Goal: Task Accomplishment & Management: Complete application form

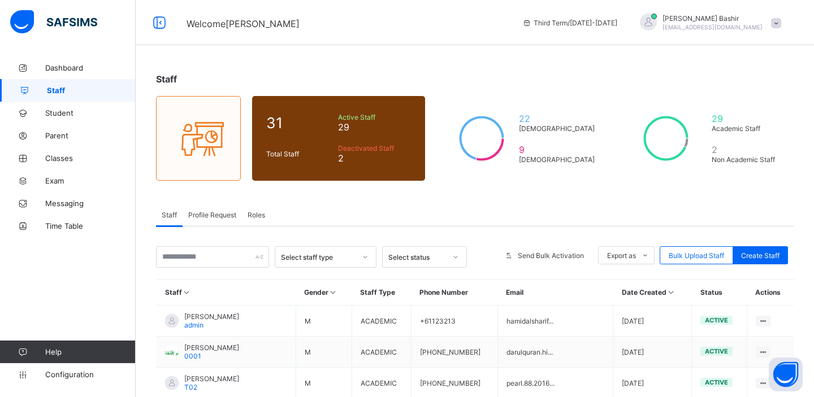
click at [262, 212] on span "Roles" at bounding box center [256, 215] width 18 height 8
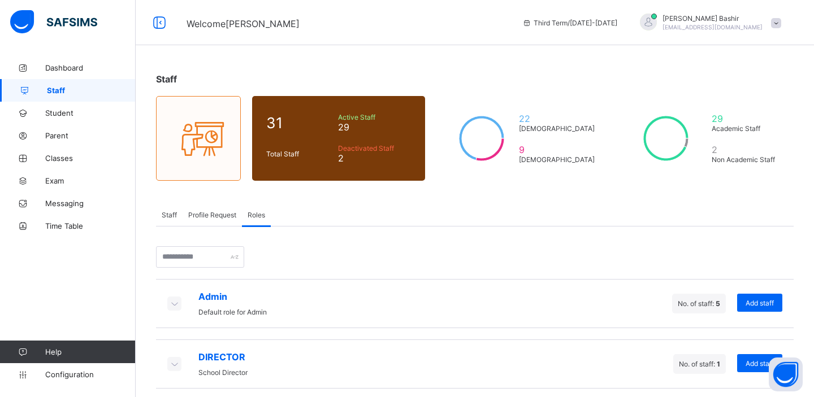
click at [177, 301] on icon at bounding box center [174, 303] width 12 height 11
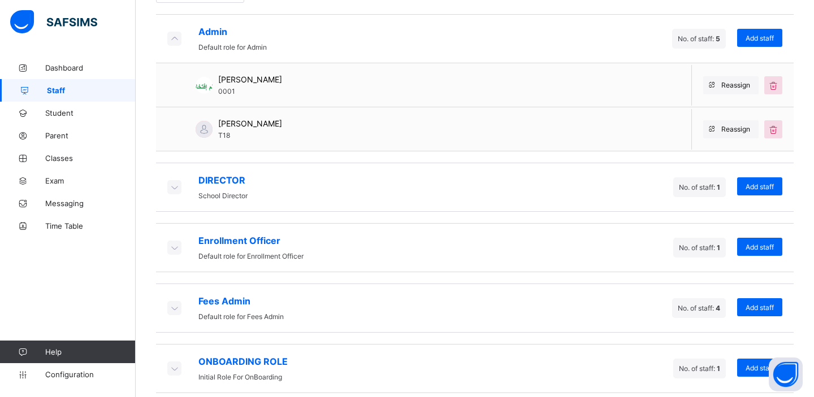
scroll to position [272, 0]
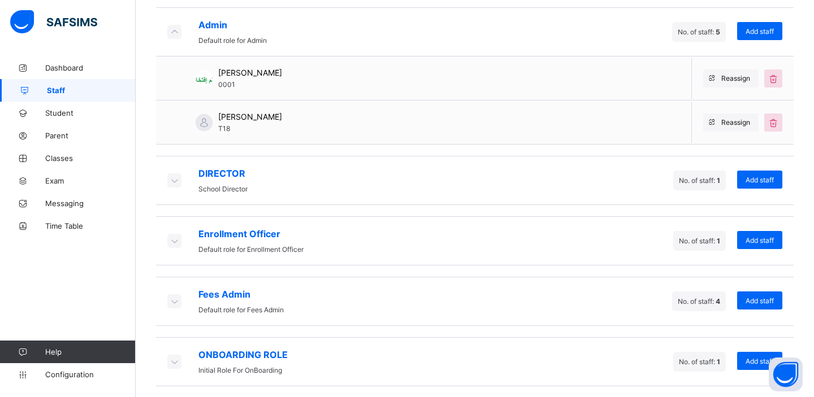
click at [171, 181] on icon at bounding box center [174, 180] width 12 height 11
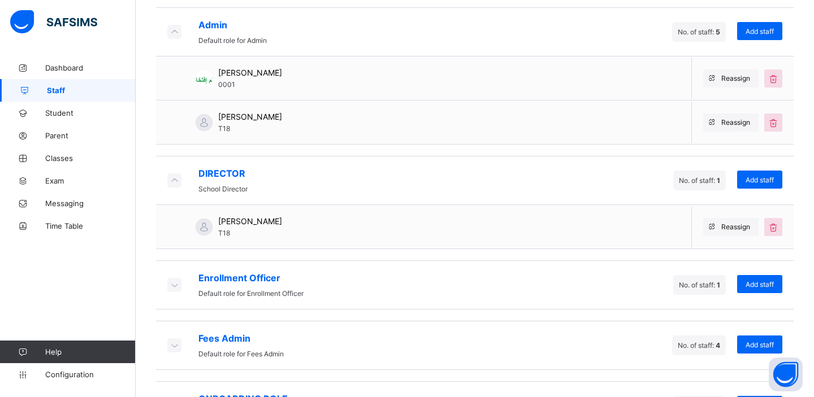
click at [171, 181] on icon at bounding box center [174, 180] width 12 height 11
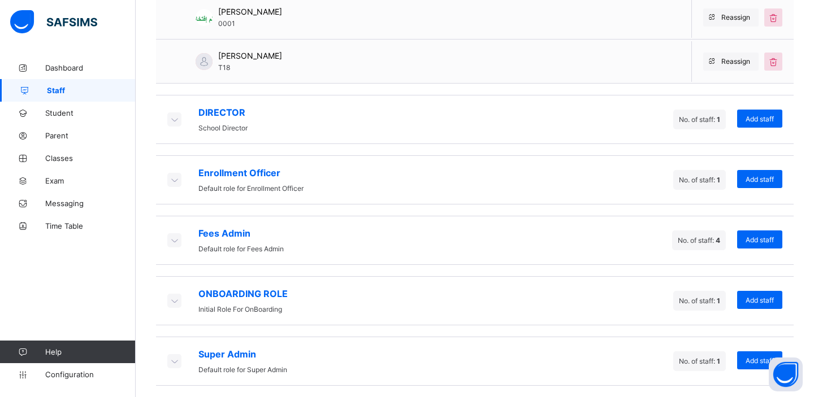
scroll to position [334, 0]
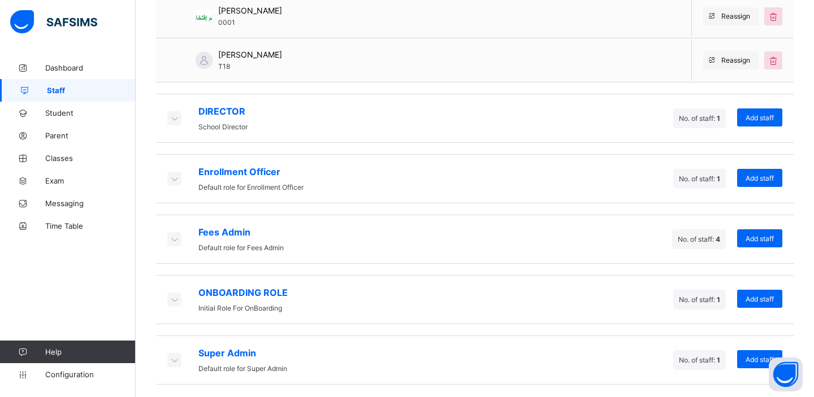
click at [177, 178] on icon at bounding box center [174, 178] width 12 height 11
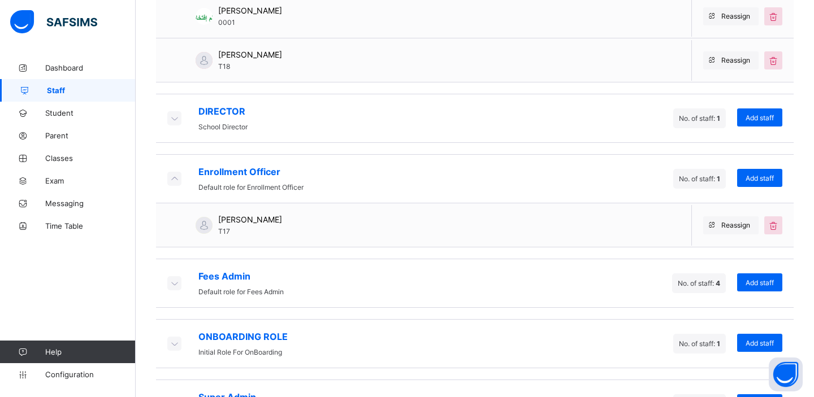
click at [177, 178] on icon at bounding box center [174, 178] width 12 height 11
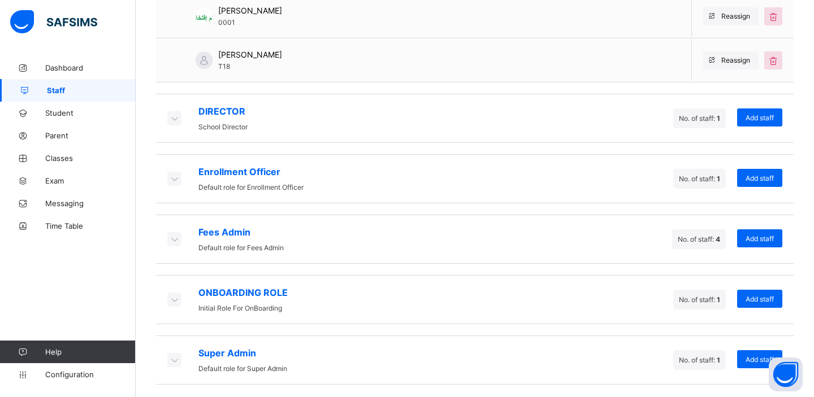
click at [176, 238] on icon at bounding box center [174, 238] width 12 height 11
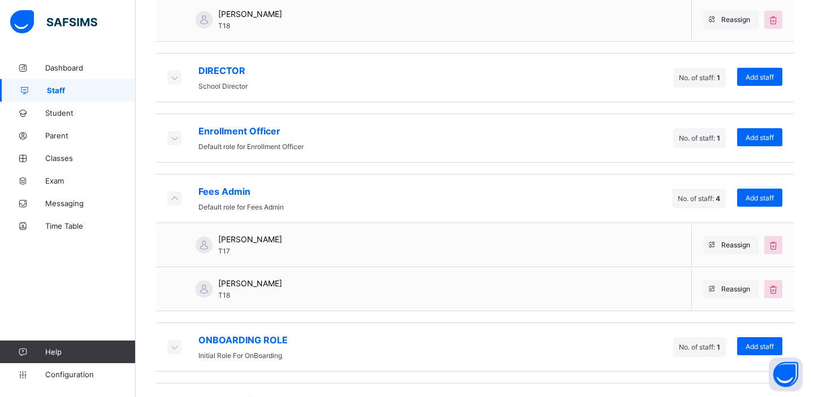
scroll to position [421, 0]
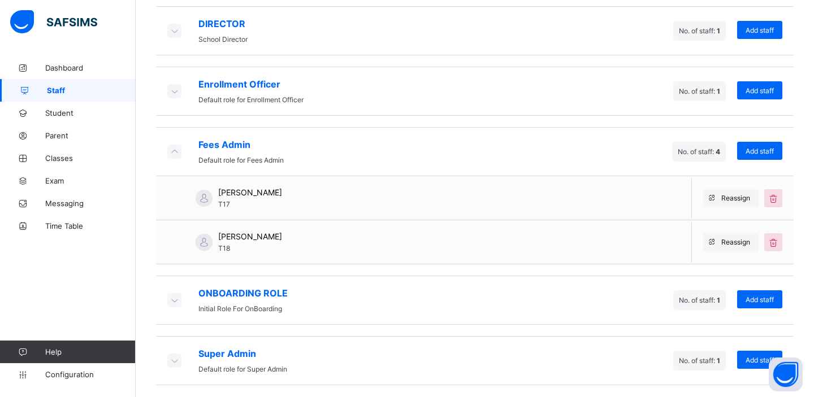
click at [177, 297] on icon at bounding box center [174, 299] width 12 height 11
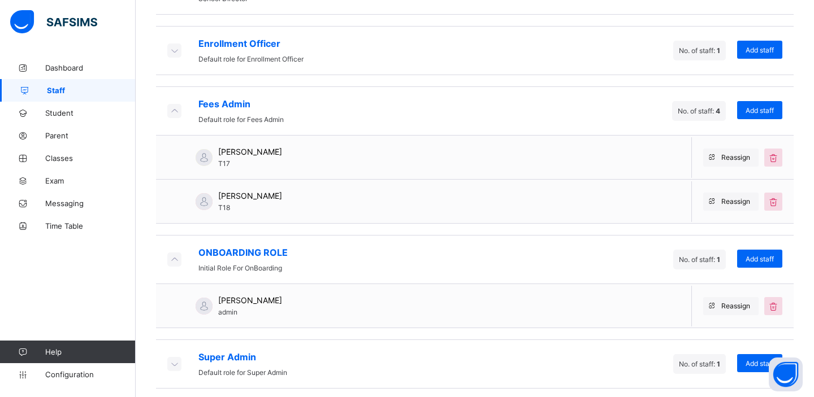
scroll to position [466, 0]
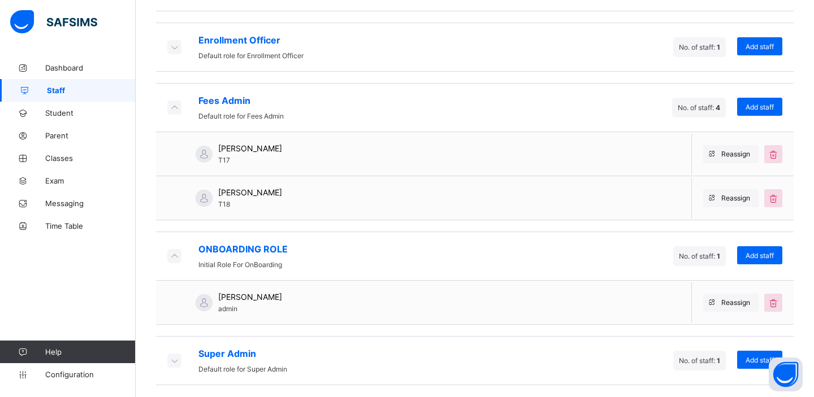
click at [174, 356] on icon at bounding box center [174, 360] width 12 height 11
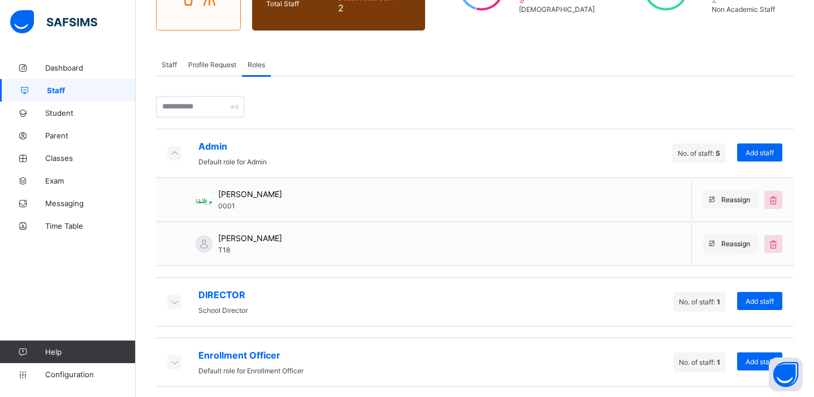
scroll to position [0, 0]
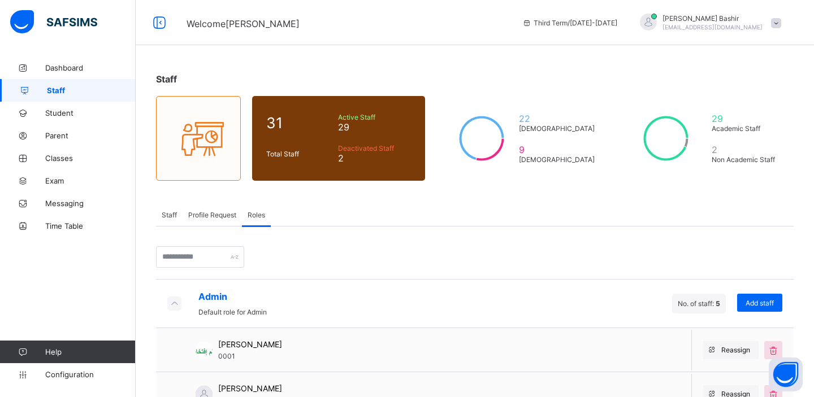
click at [206, 214] on span "Profile Request" at bounding box center [212, 215] width 48 height 8
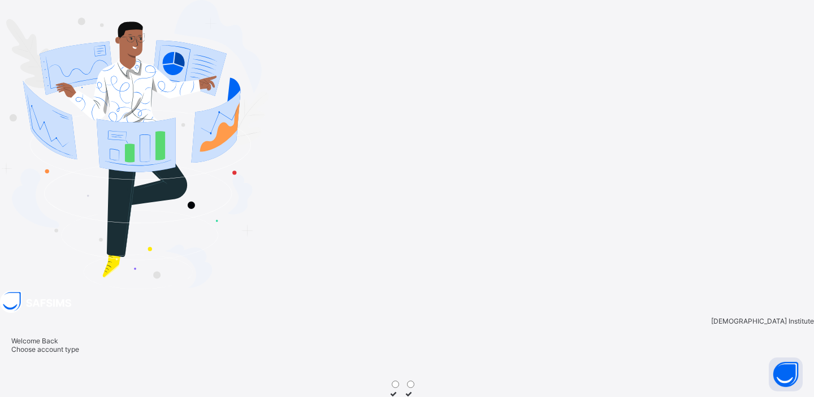
click at [414, 397] on icon at bounding box center [409, 402] width 10 height 8
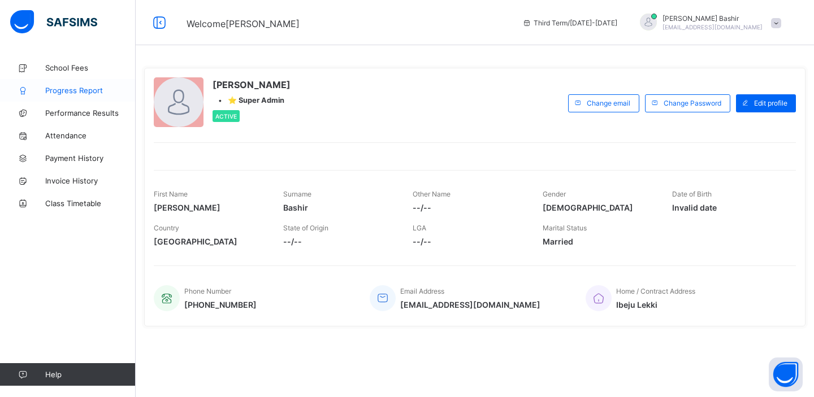
click at [89, 92] on span "Progress Report" at bounding box center [90, 90] width 90 height 9
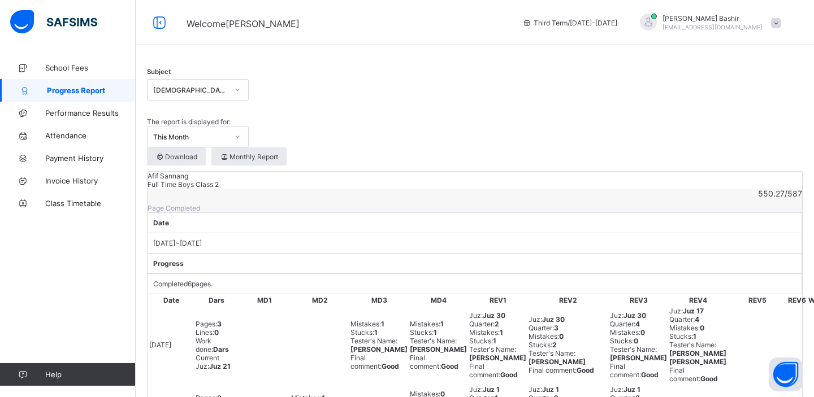
click at [237, 95] on icon at bounding box center [237, 89] width 7 height 11
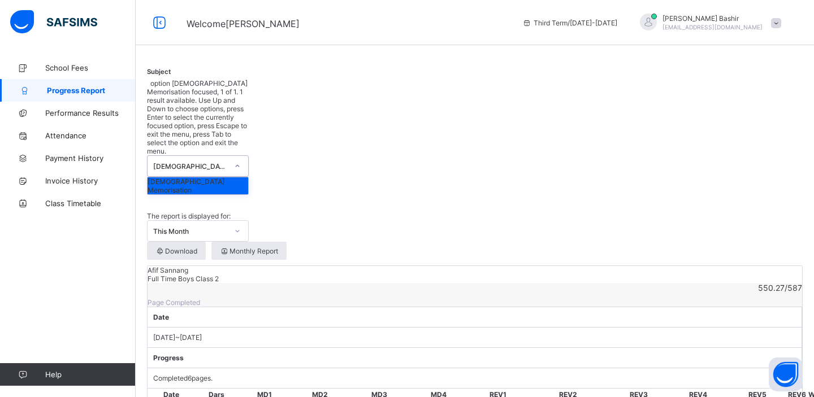
click at [237, 160] on icon at bounding box center [237, 165] width 7 height 11
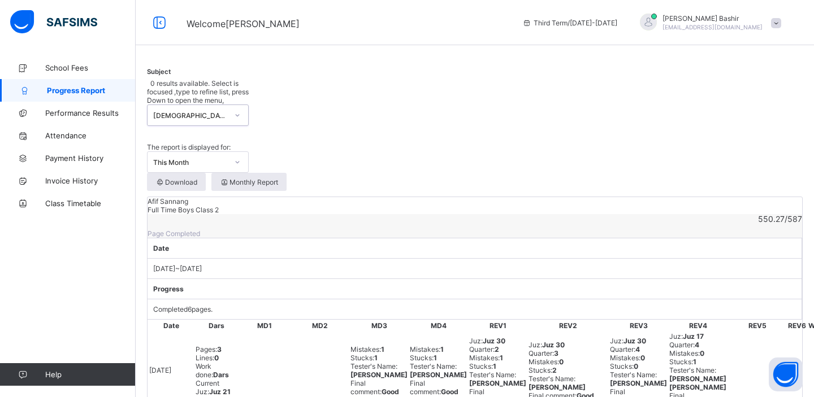
click at [283, 68] on div at bounding box center [474, 68] width 655 height 0
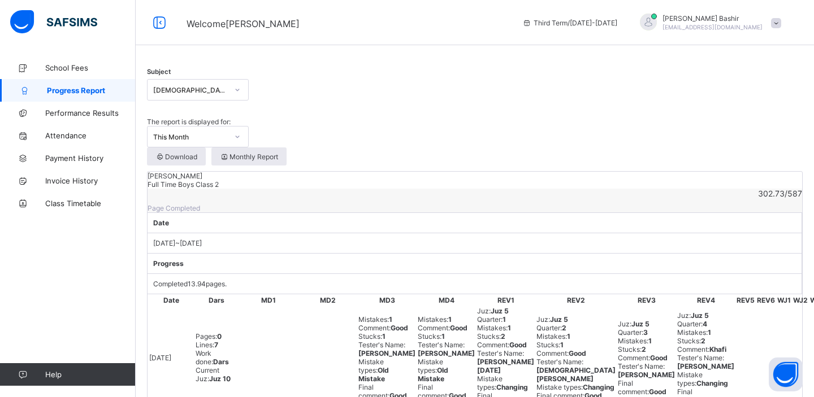
click at [361, 68] on div at bounding box center [474, 68] width 655 height 0
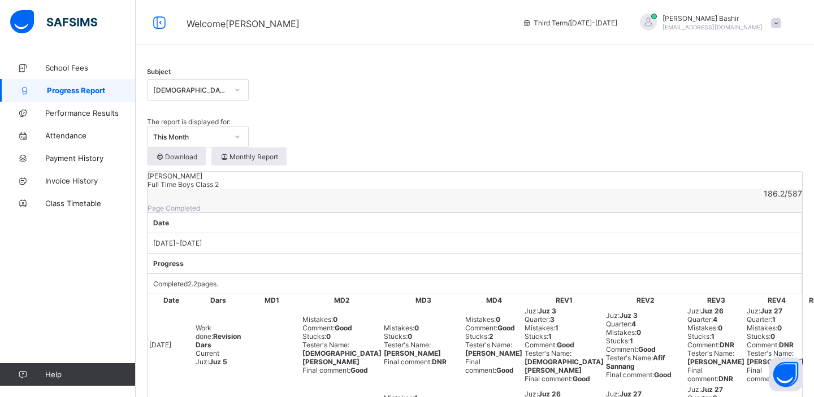
click at [731, 29] on span "[EMAIL_ADDRESS][DOMAIN_NAME]" at bounding box center [712, 27] width 100 height 7
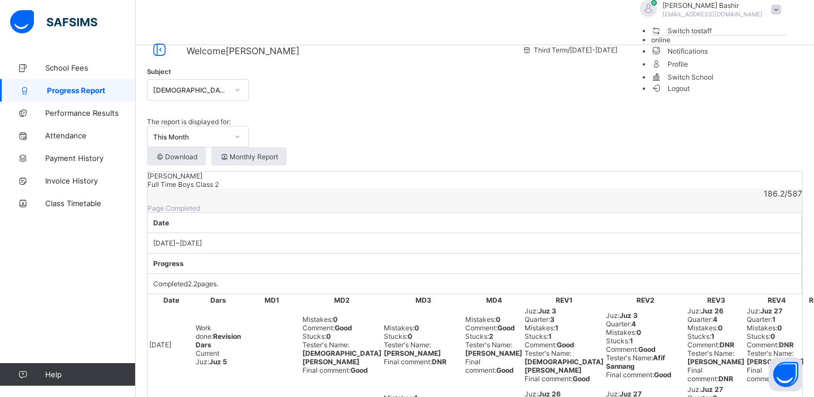
click at [712, 37] on span "Switch to staff" at bounding box center [681, 31] width 61 height 12
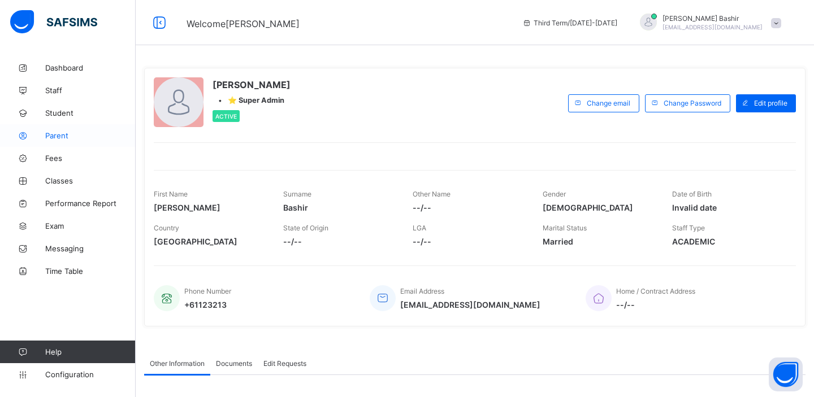
click at [63, 132] on span "Parent" at bounding box center [90, 135] width 90 height 9
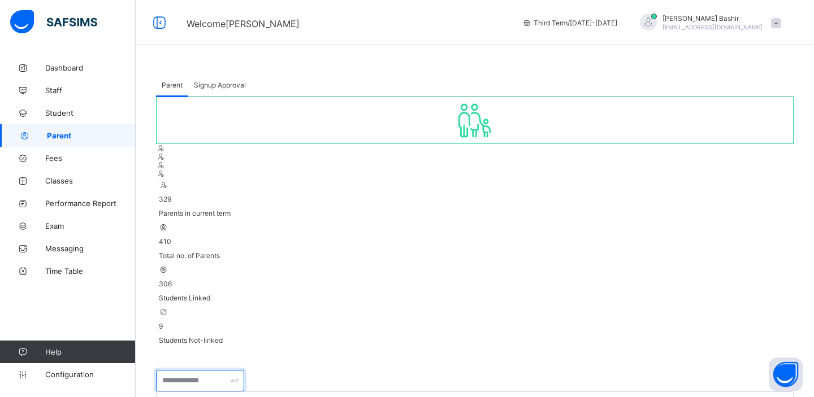
click at [221, 370] on input "text" at bounding box center [200, 380] width 88 height 21
type input "**"
select select "**"
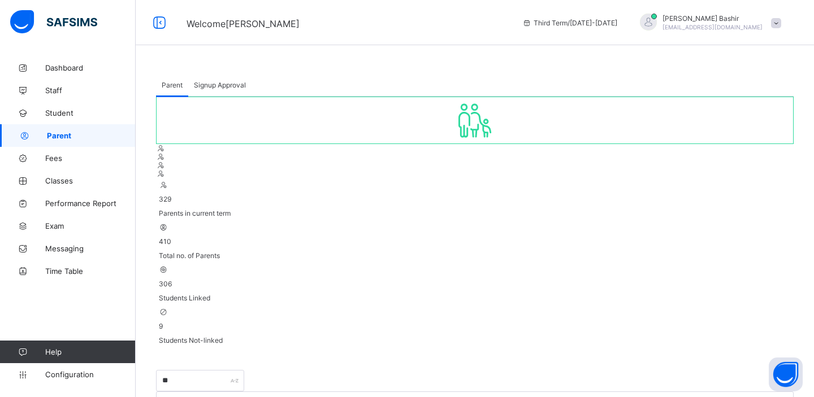
type input "*****"
type input "******"
type input "**********"
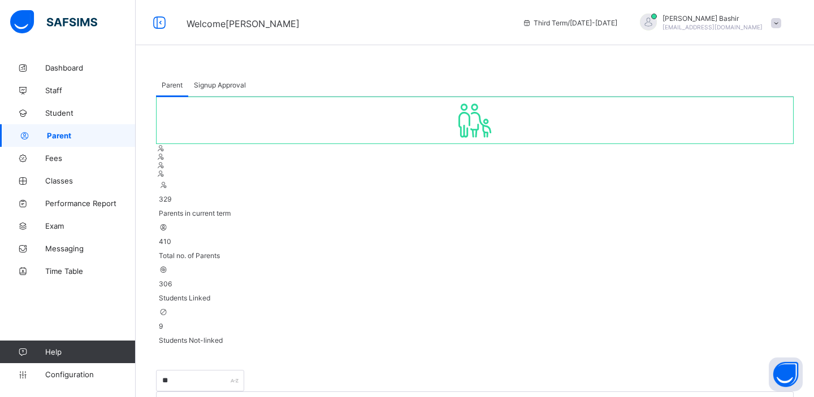
type input "**********"
type textarea "**"
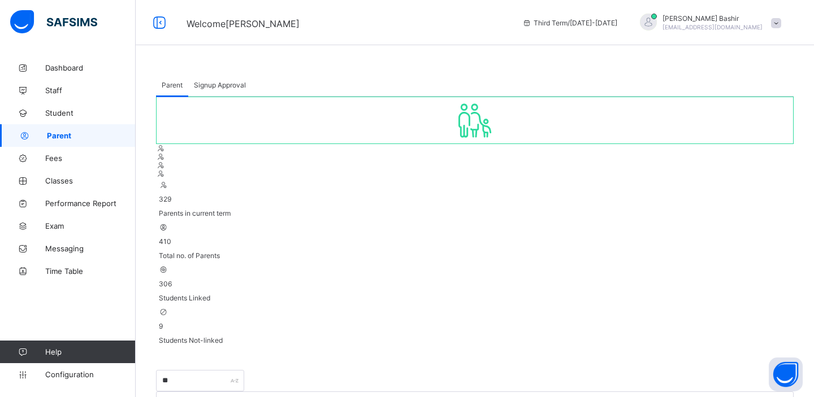
scroll to position [26, 0]
type input "*"
type input "****"
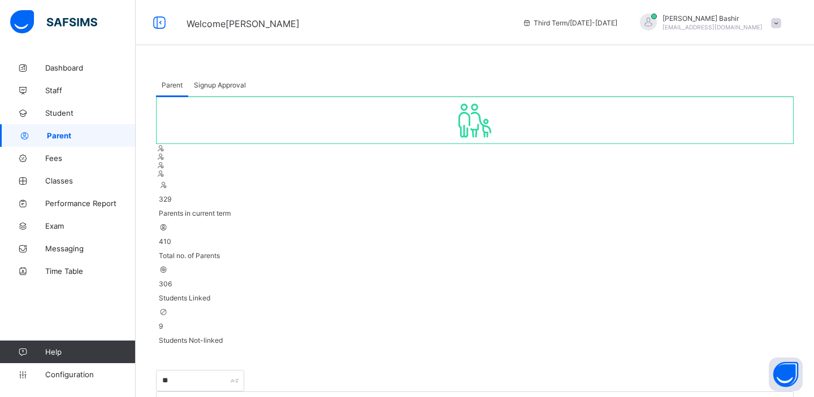
type input "****"
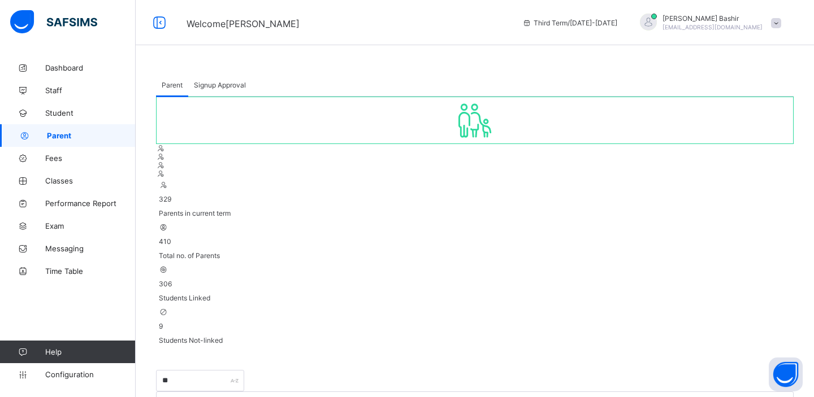
scroll to position [343, 0]
click at [232, 370] on input "**" at bounding box center [200, 380] width 88 height 21
type input "*****"
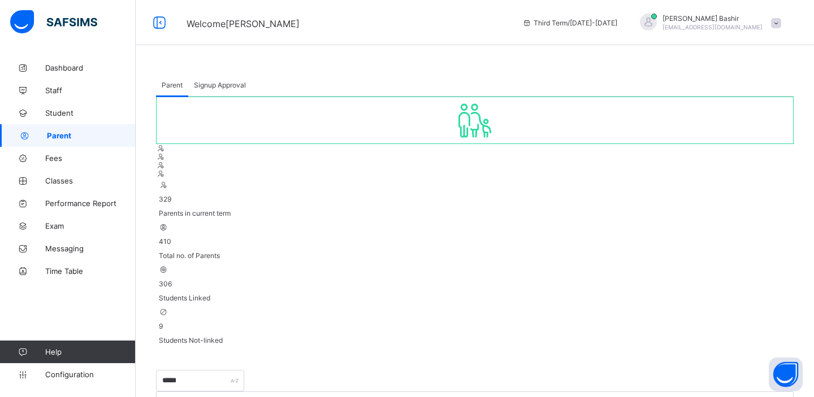
type input "**********"
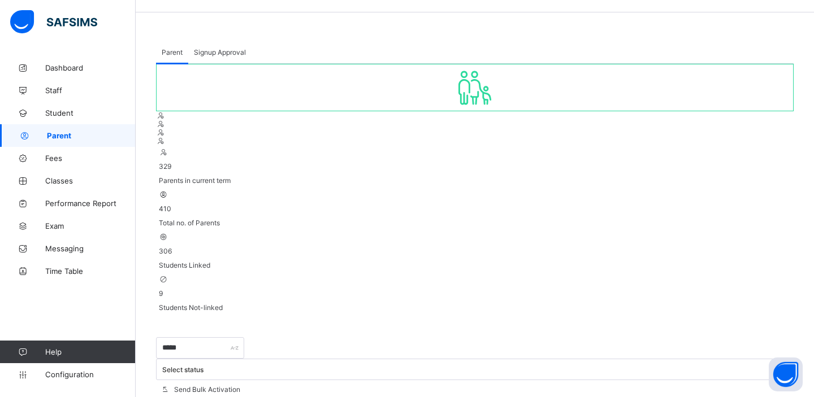
scroll to position [0, 0]
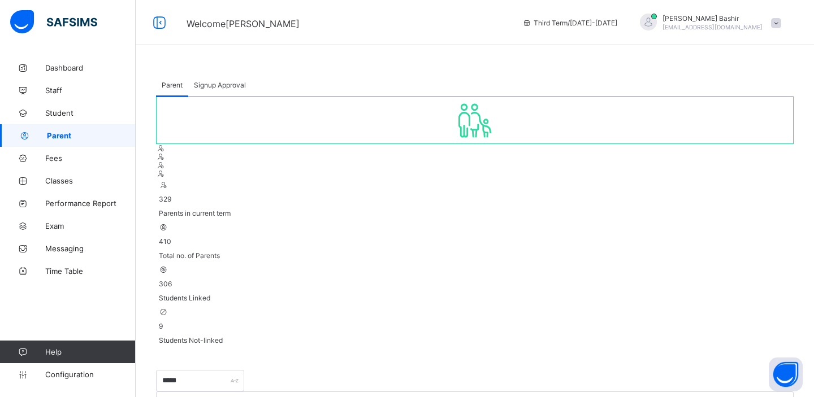
click at [747, 21] on span "[PERSON_NAME]" at bounding box center [712, 18] width 100 height 8
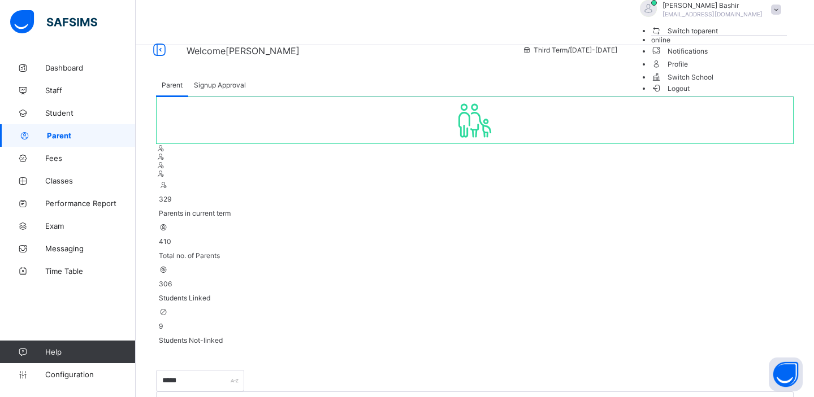
click at [662, 93] on icon at bounding box center [656, 88] width 11 height 10
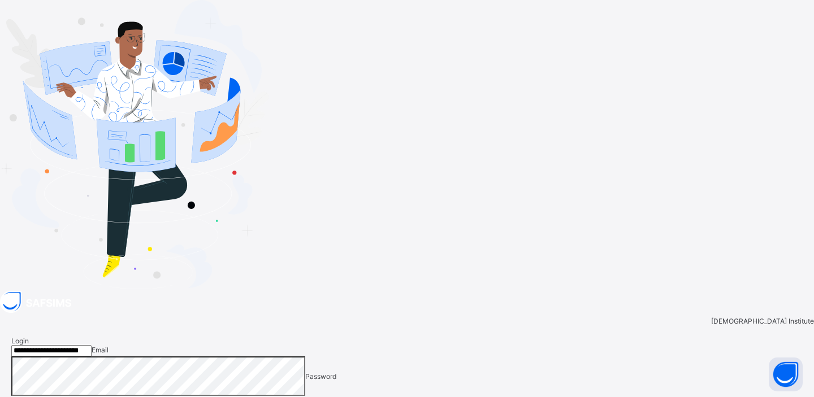
click at [92, 345] on input "**********" at bounding box center [51, 350] width 80 height 11
type input "**********"
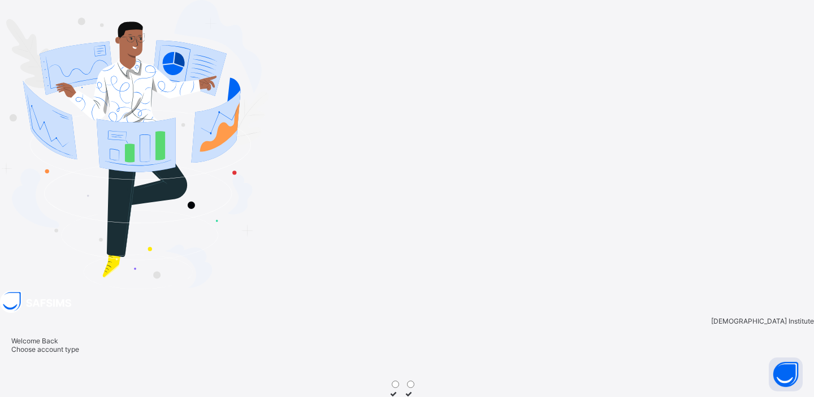
click at [713, 362] on div "Staff Parent" at bounding box center [406, 397] width 791 height 70
click at [404, 397] on div at bounding box center [396, 402] width 15 height 8
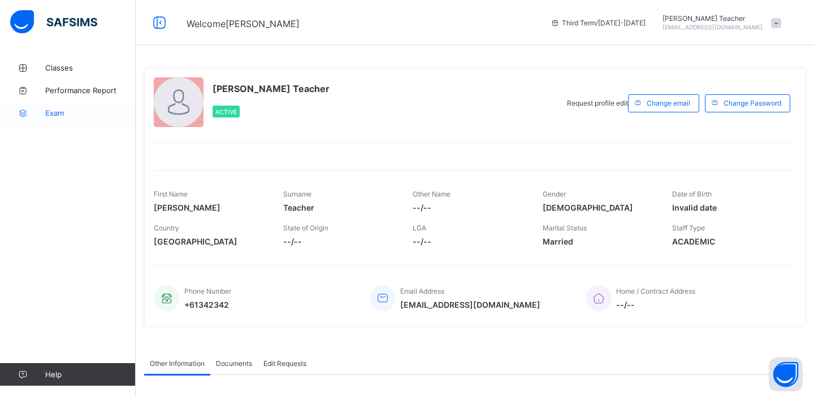
click at [76, 113] on span "Exam" at bounding box center [90, 112] width 90 height 9
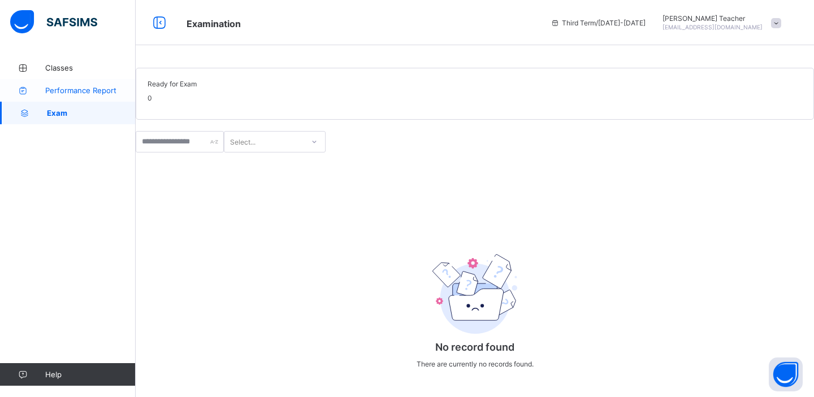
click at [67, 84] on link "Performance Report" at bounding box center [68, 90] width 136 height 23
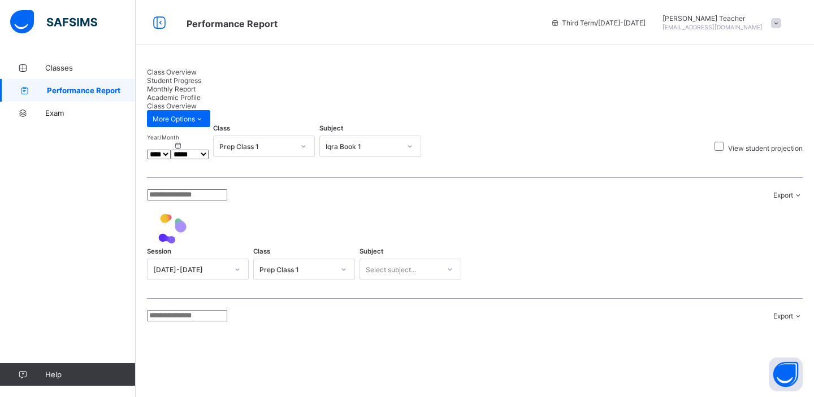
click at [294, 142] on div "Prep Class 1" at bounding box center [256, 146] width 75 height 8
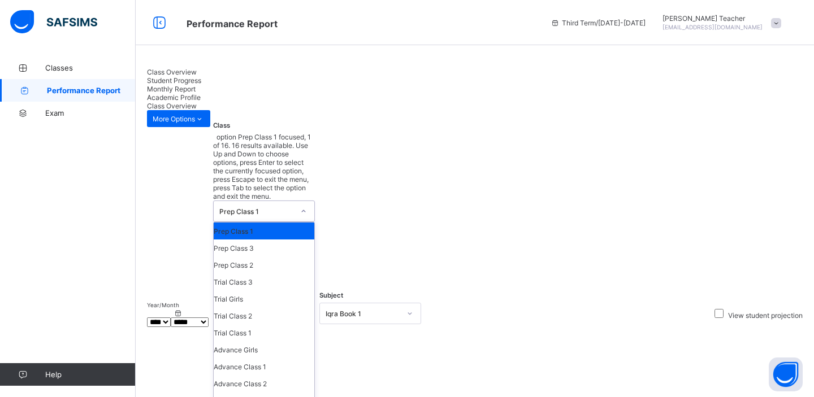
click at [294, 207] on div "Prep Class 1" at bounding box center [256, 211] width 75 height 8
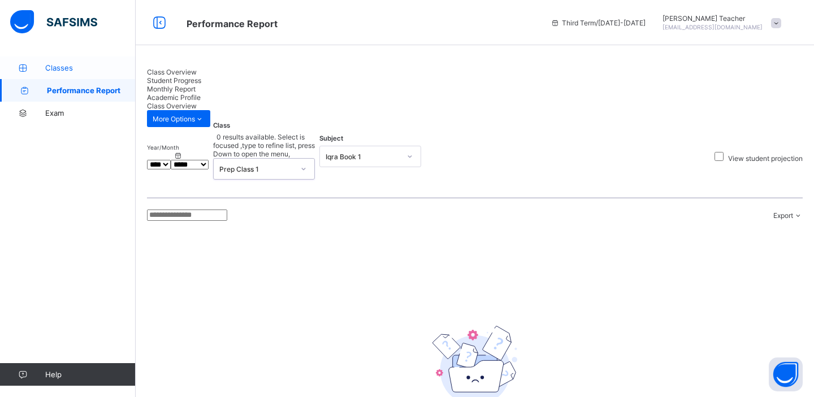
click at [60, 67] on span "Classes" at bounding box center [90, 67] width 90 height 9
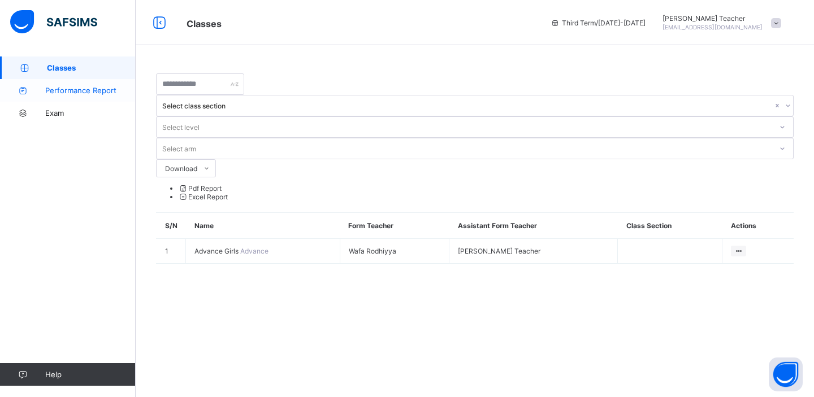
click at [79, 90] on span "Performance Report" at bounding box center [90, 90] width 90 height 9
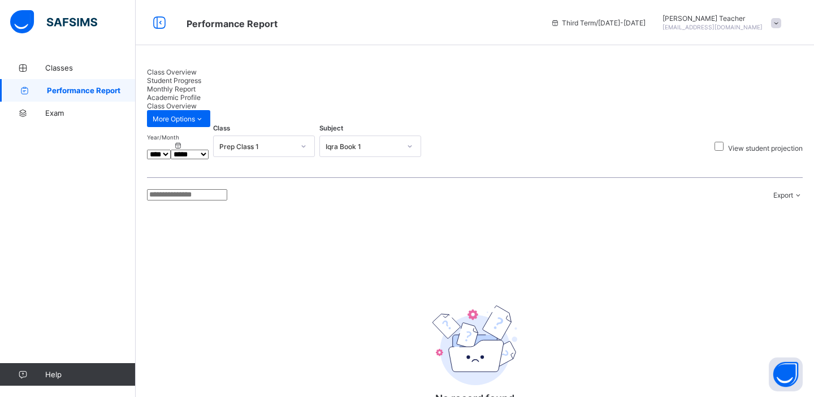
click at [201, 82] on span "Student Progress" at bounding box center [174, 80] width 54 height 8
click at [195, 85] on span "Monthly Report" at bounding box center [171, 89] width 49 height 8
click at [201, 93] on span "Academic Profile" at bounding box center [174, 97] width 54 height 8
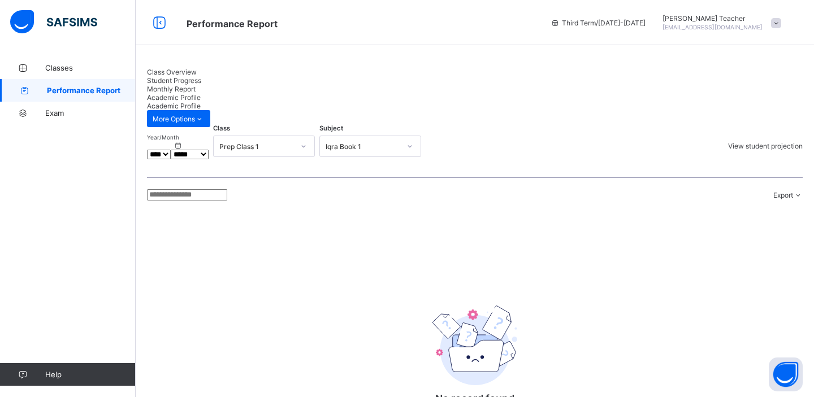
click at [201, 79] on span "Student Progress" at bounding box center [174, 80] width 54 height 8
click at [183, 76] on span "Class Overview" at bounding box center [172, 72] width 50 height 8
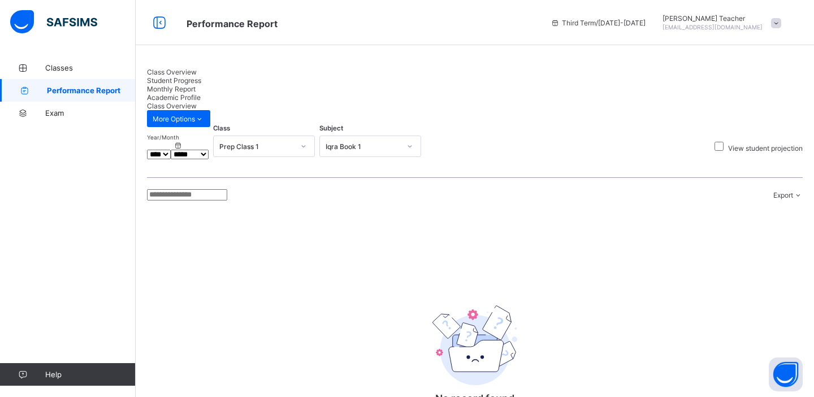
click at [298, 184] on div "Export PDF Excel sheet" at bounding box center [474, 195] width 655 height 23
click at [716, 28] on span "[EMAIL_ADDRESS][DOMAIN_NAME]" at bounding box center [712, 27] width 100 height 7
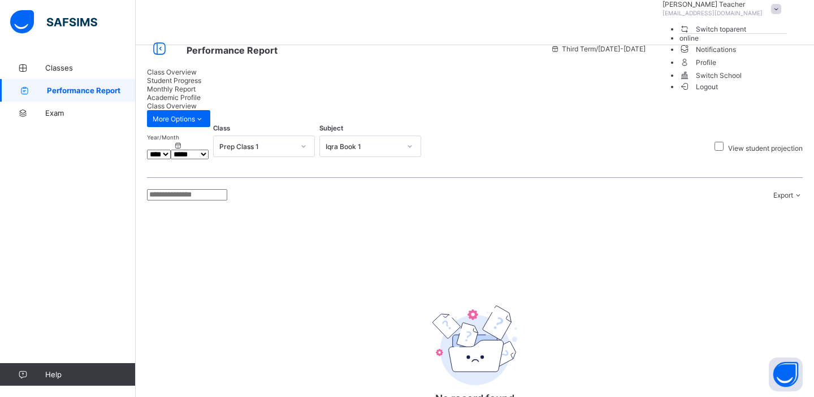
click at [733, 35] on span "Switch to parent" at bounding box center [712, 29] width 67 height 12
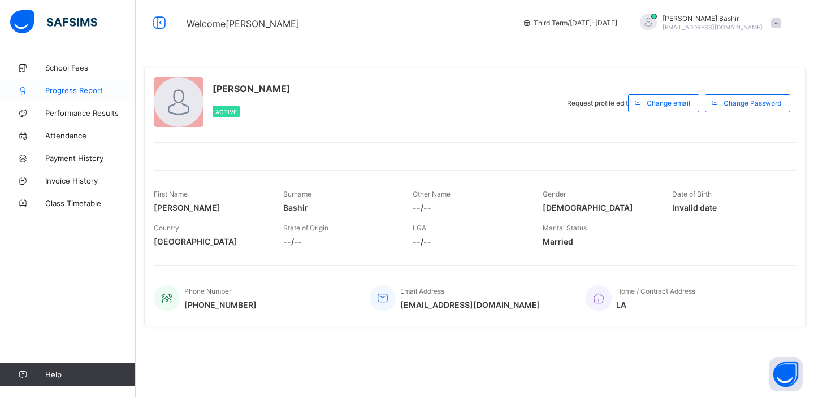
click at [77, 88] on span "Progress Report" at bounding box center [90, 90] width 90 height 9
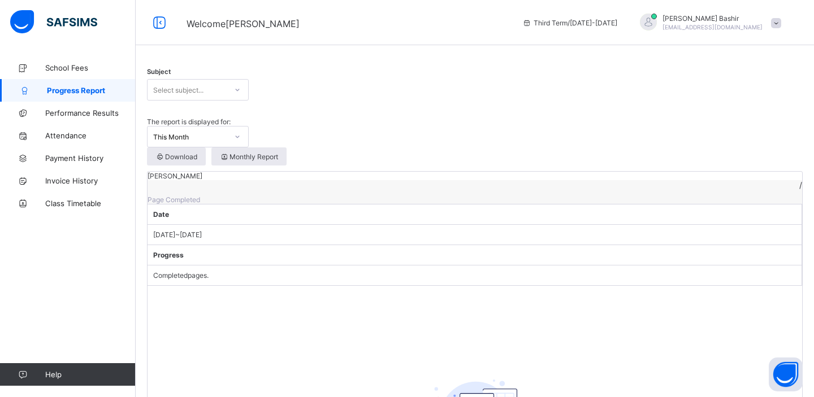
click at [237, 95] on icon at bounding box center [237, 89] width 7 height 11
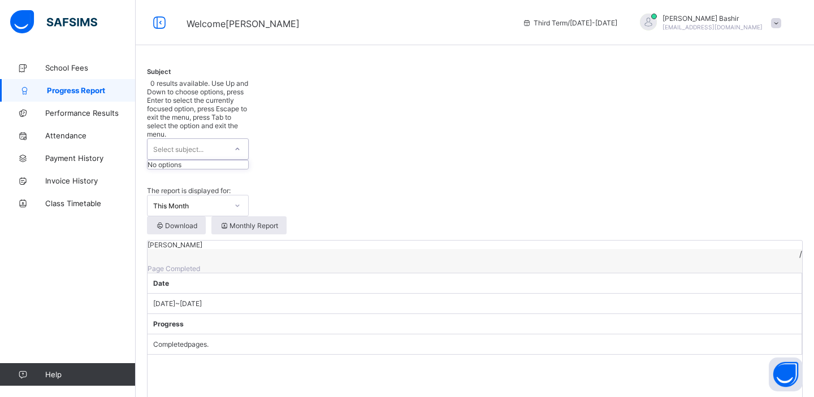
click at [237, 143] on icon at bounding box center [237, 148] width 7 height 11
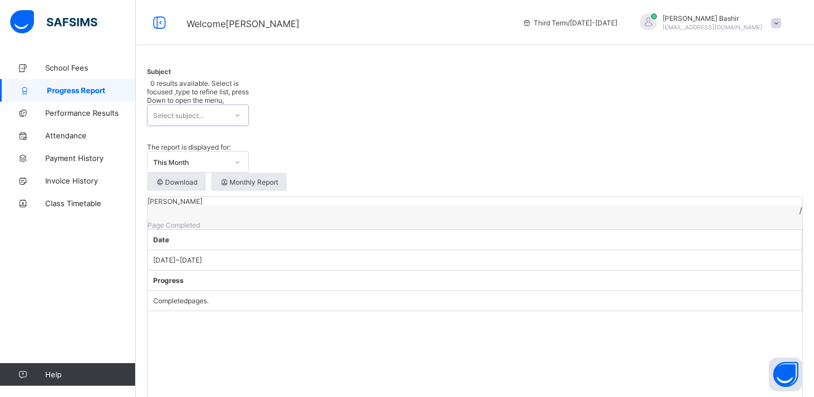
click at [268, 68] on div at bounding box center [474, 68] width 655 height 0
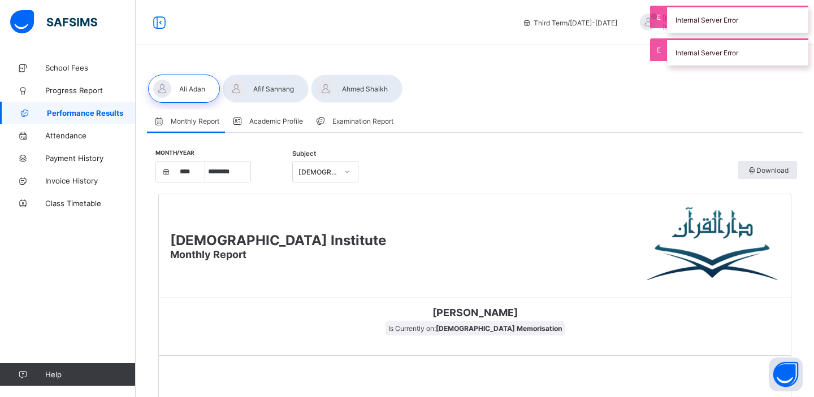
select select "****"
select select "*"
click at [81, 90] on span "Progress Report" at bounding box center [90, 90] width 90 height 9
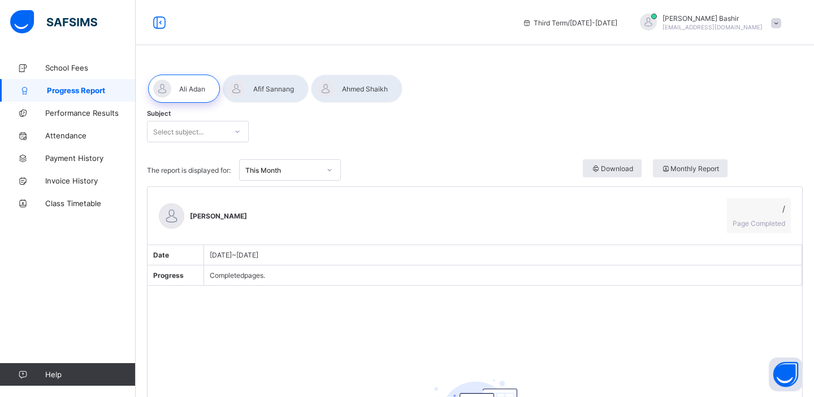
click at [276, 88] on div at bounding box center [265, 89] width 86 height 28
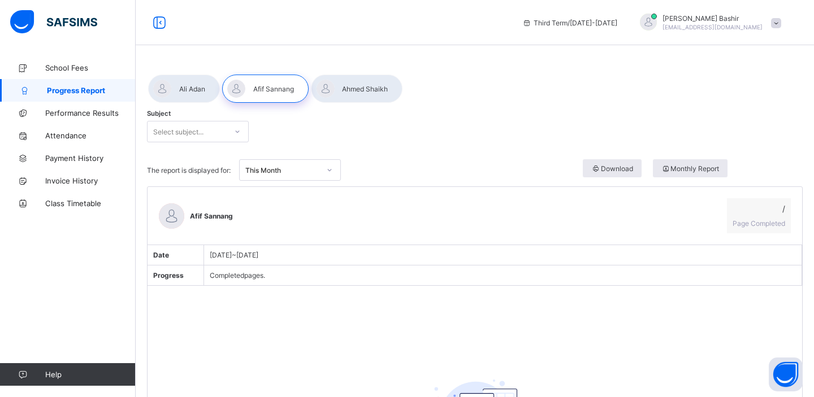
click at [232, 130] on div at bounding box center [237, 132] width 19 height 18
click at [225, 132] on div "Select subject..." at bounding box center [186, 132] width 79 height 16
click at [220, 156] on div "No options" at bounding box center [197, 156] width 101 height 18
click at [201, 124] on div "Select subject..." at bounding box center [178, 131] width 50 height 21
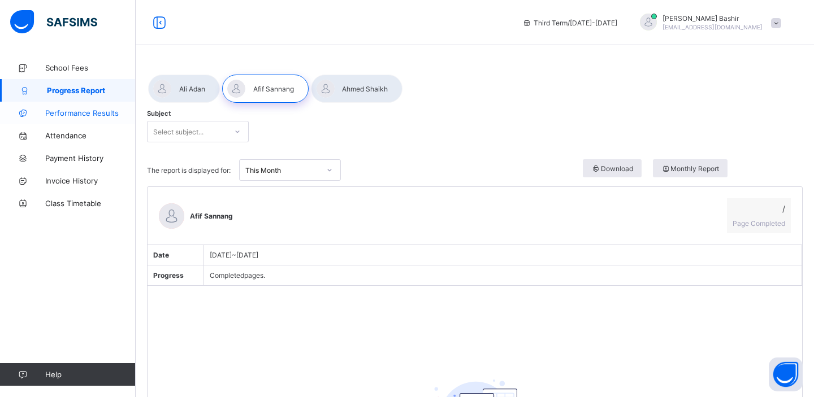
click at [94, 110] on span "Performance Results" at bounding box center [90, 112] width 90 height 9
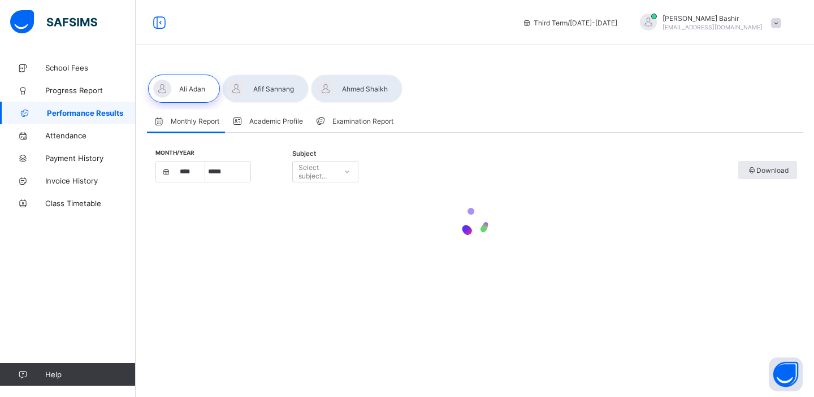
select select "****"
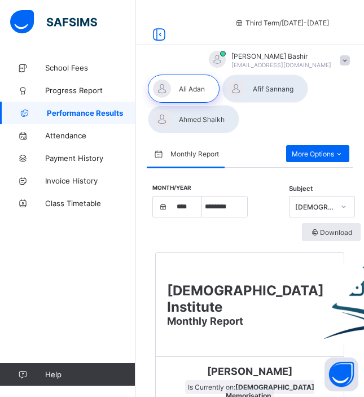
click at [259, 84] on div at bounding box center [265, 89] width 86 height 28
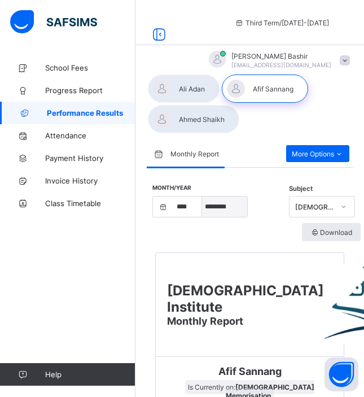
click at [217, 206] on select "***** ******** ***** ***** *** **** **** ****** ********* ******* ******** ****…" at bounding box center [224, 207] width 45 height 20
select select "*"
click at [201, 84] on div at bounding box center [184, 89] width 72 height 28
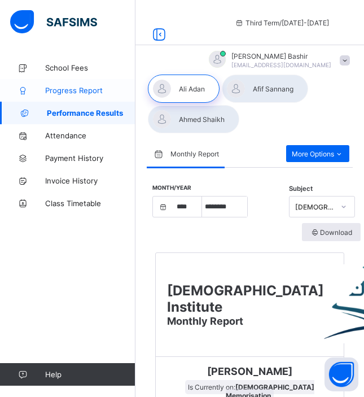
click at [95, 89] on span "Progress Report" at bounding box center [90, 90] width 90 height 9
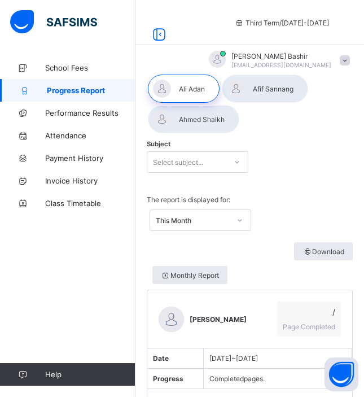
click at [189, 163] on div "Select subject..." at bounding box center [178, 161] width 50 height 21
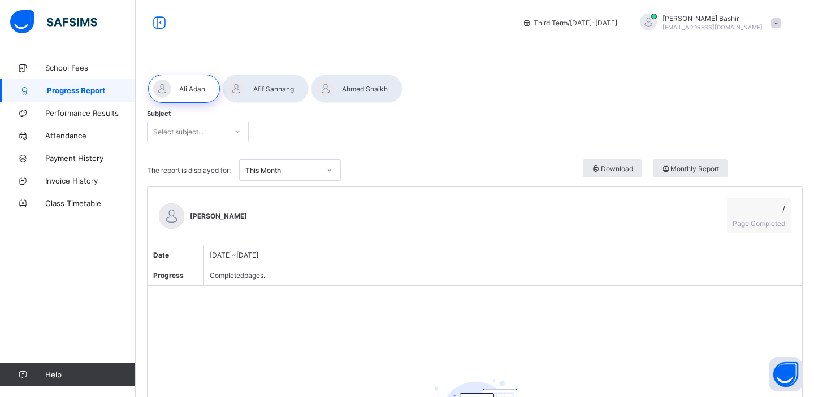
click at [228, 132] on div at bounding box center [237, 132] width 19 height 18
click at [76, 110] on span "Performance Results" at bounding box center [90, 112] width 90 height 9
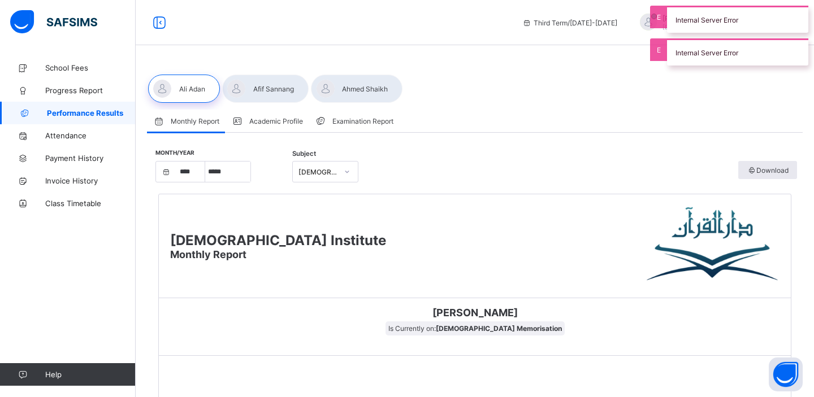
click at [361, 121] on span "Examination Report" at bounding box center [362, 121] width 61 height 8
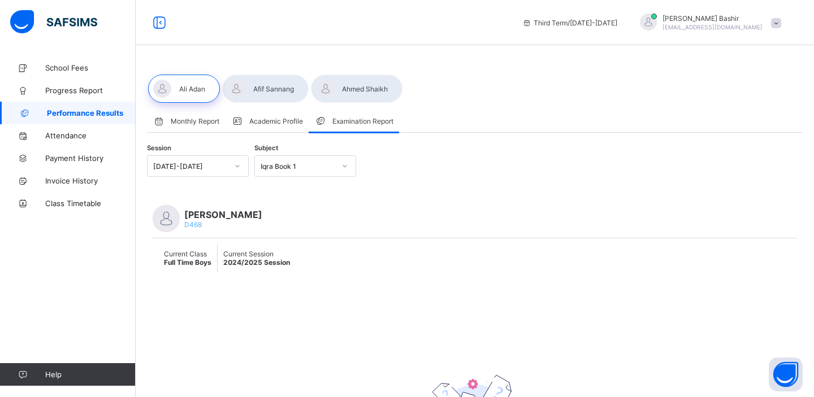
click at [284, 120] on span "Academic Profile" at bounding box center [276, 121] width 54 height 8
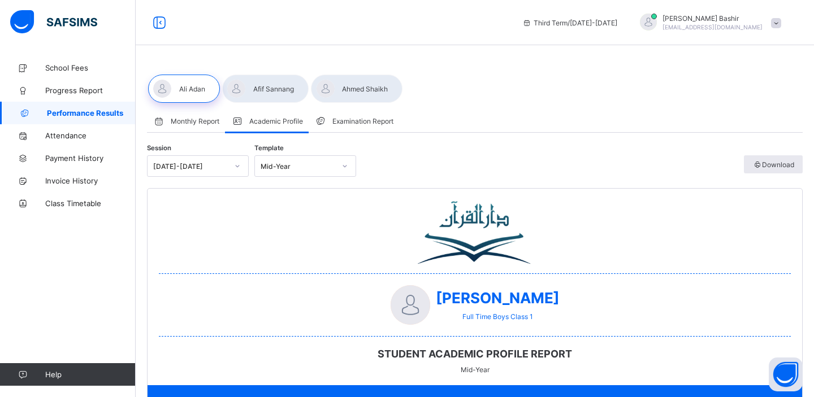
click at [205, 124] on span "Monthly Report" at bounding box center [195, 121] width 49 height 8
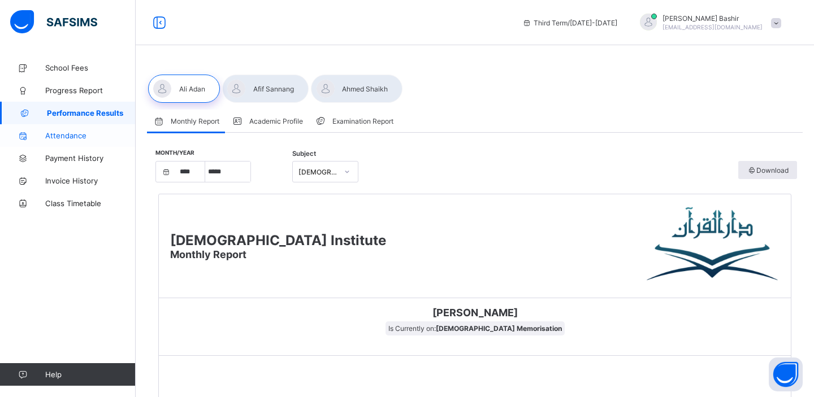
click at [85, 136] on span "Attendance" at bounding box center [90, 135] width 90 height 9
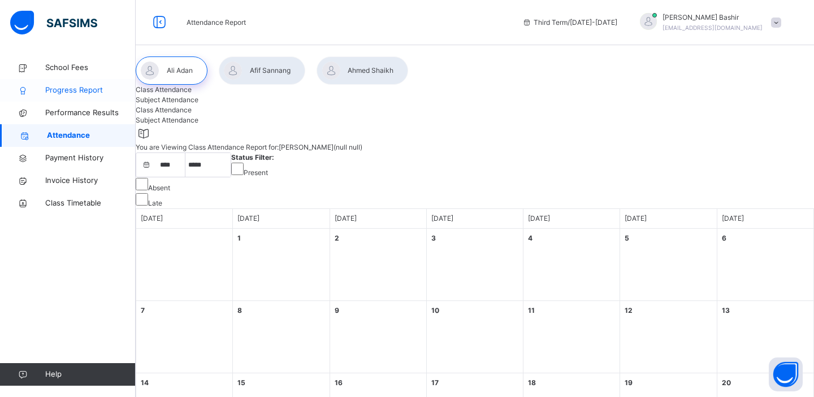
click at [82, 91] on span "Progress Report" at bounding box center [90, 90] width 90 height 11
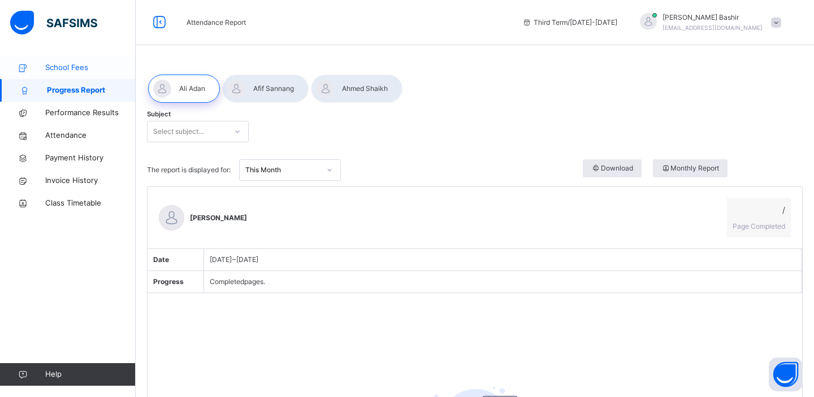
click at [72, 64] on span "School Fees" at bounding box center [90, 67] width 90 height 11
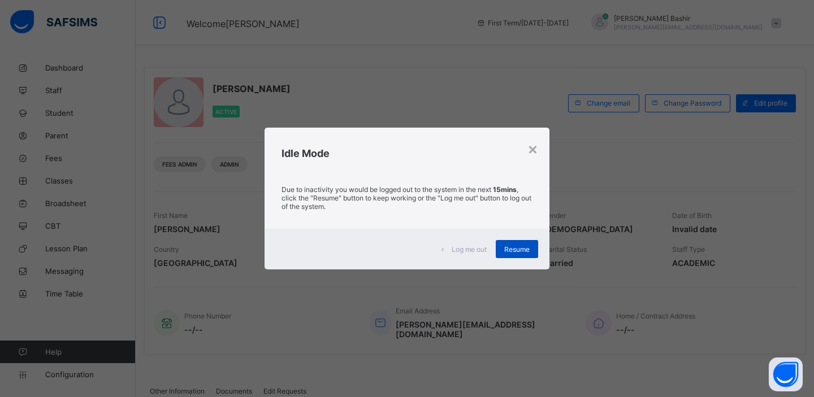
click at [515, 249] on span "Resume" at bounding box center [516, 249] width 25 height 8
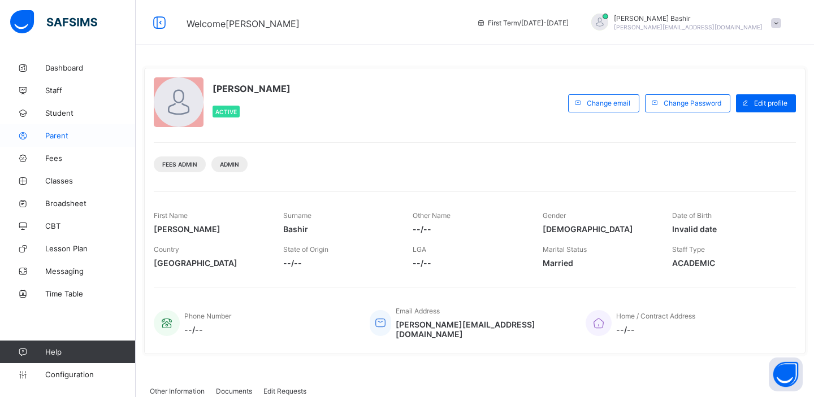
click at [61, 135] on span "Parent" at bounding box center [90, 135] width 90 height 9
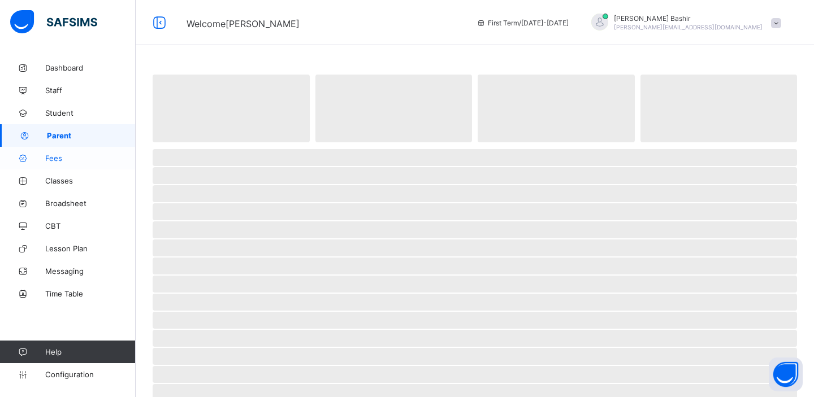
click at [50, 157] on span "Fees" at bounding box center [90, 158] width 90 height 9
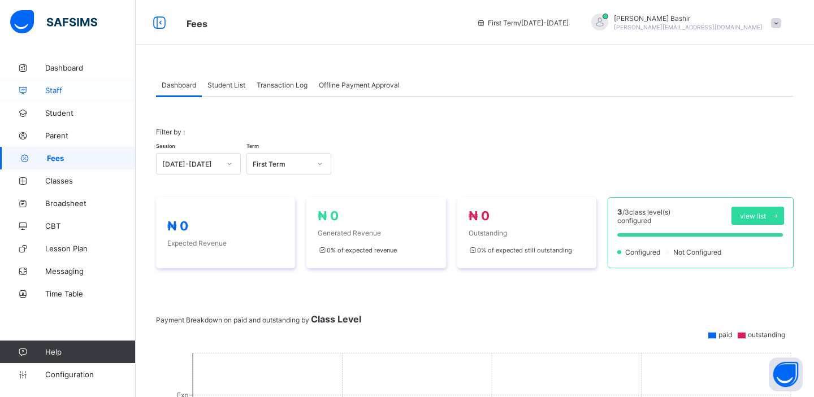
click at [59, 89] on span "Staff" at bounding box center [90, 90] width 90 height 9
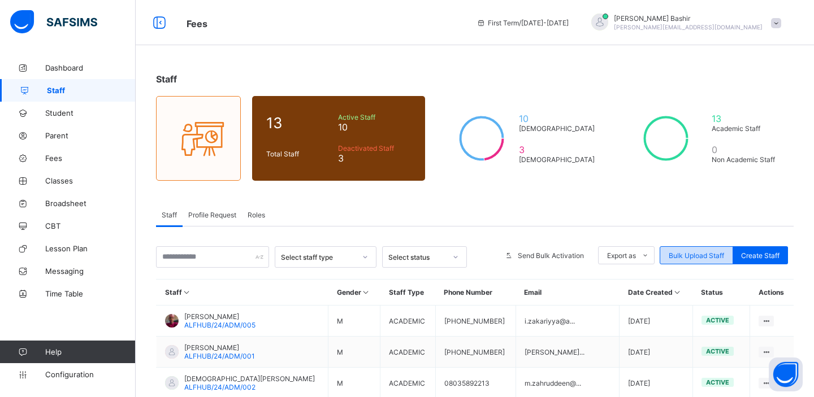
click at [690, 251] on span "Bulk Upload Staff" at bounding box center [695, 255] width 55 height 8
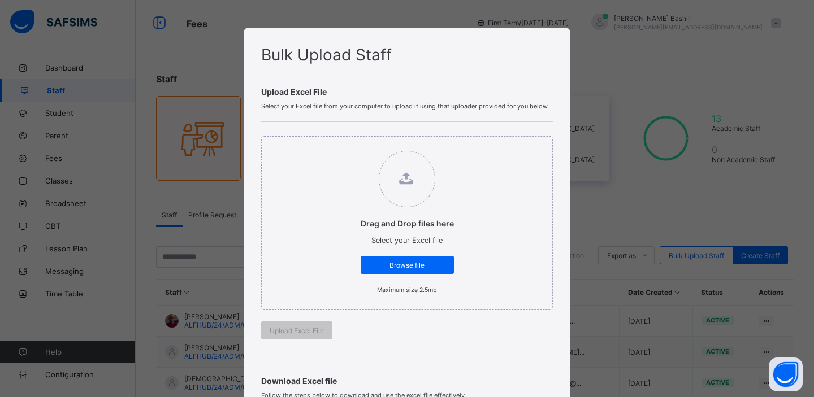
scroll to position [314, 0]
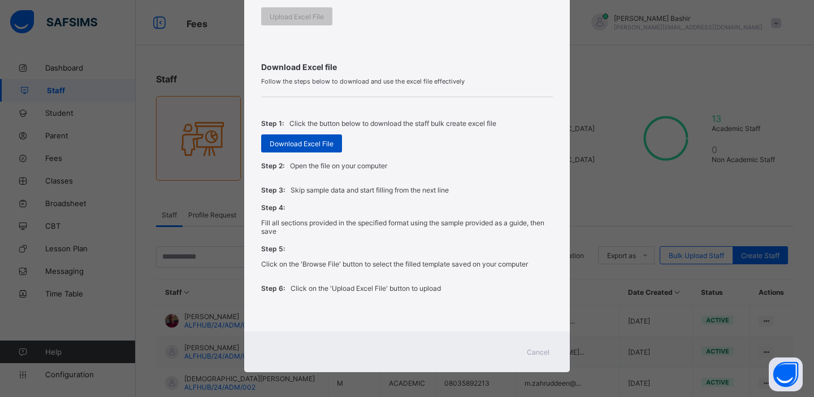
click at [305, 143] on span "Download Excel File" at bounding box center [301, 144] width 64 height 8
click at [183, 117] on div "Bulk Upload Staff Upload Excel File Select your Excel file from your computer t…" at bounding box center [407, 198] width 814 height 397
click at [540, 350] on span "Cancel" at bounding box center [538, 352] width 23 height 8
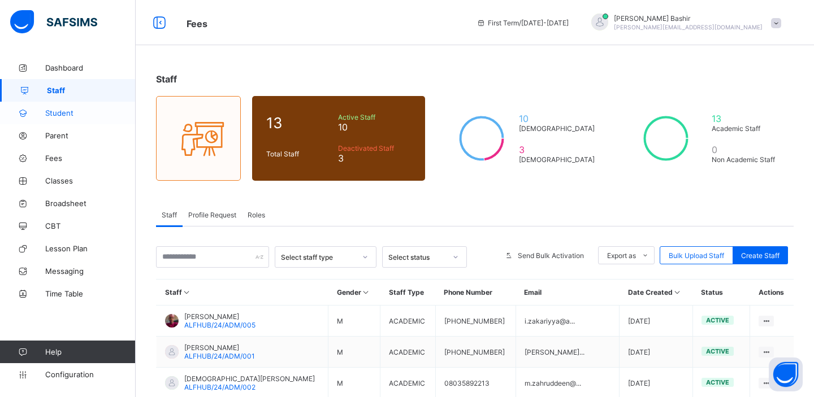
click at [54, 112] on span "Student" at bounding box center [90, 112] width 90 height 9
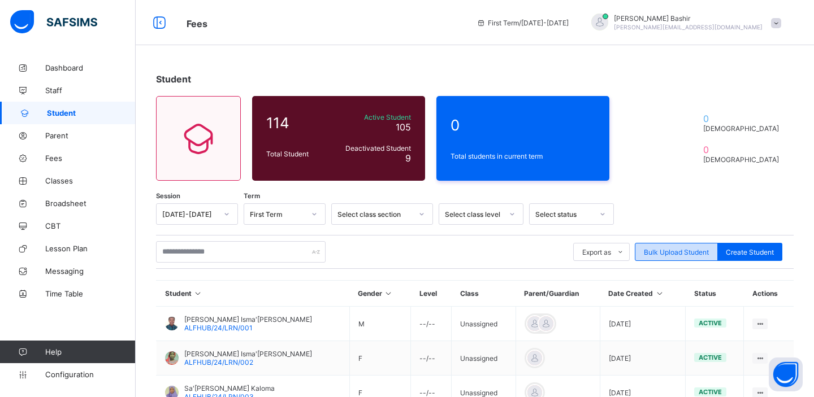
click at [672, 249] on span "Bulk Upload Student" at bounding box center [675, 252] width 65 height 8
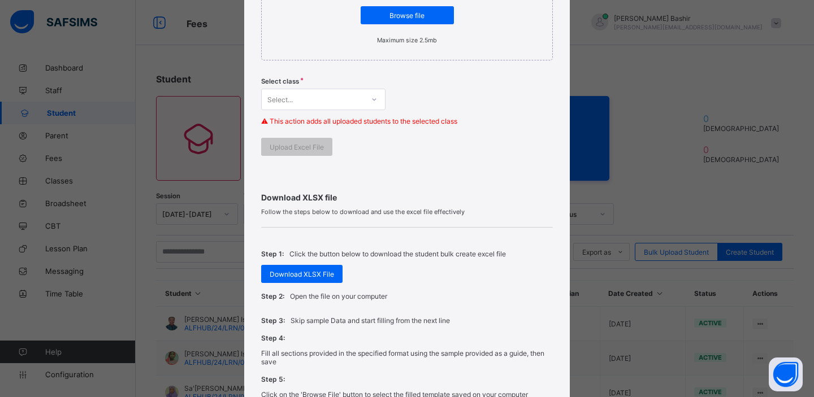
scroll to position [254, 0]
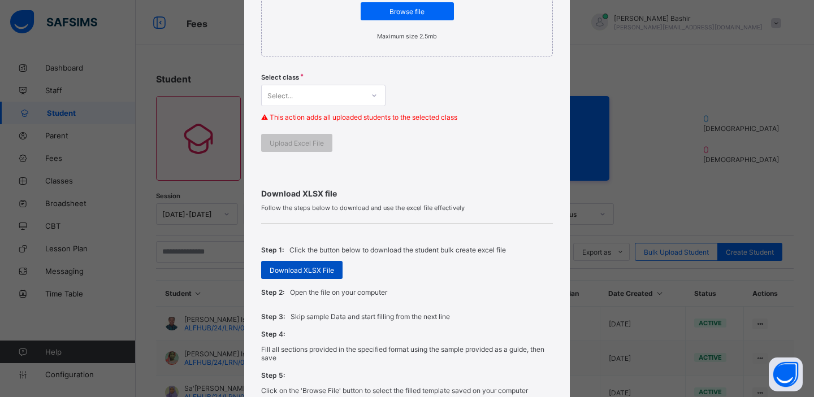
click at [298, 272] on span "Download XLSX File" at bounding box center [301, 270] width 64 height 8
click at [675, 106] on div "Bulk Upload Student Upload XLSX File Select your XLSX file from your computer t…" at bounding box center [407, 198] width 814 height 397
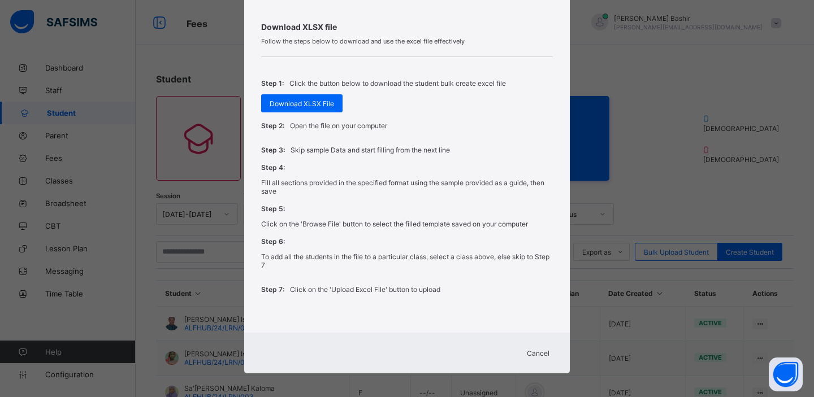
click at [537, 349] on span "Cancel" at bounding box center [538, 353] width 23 height 8
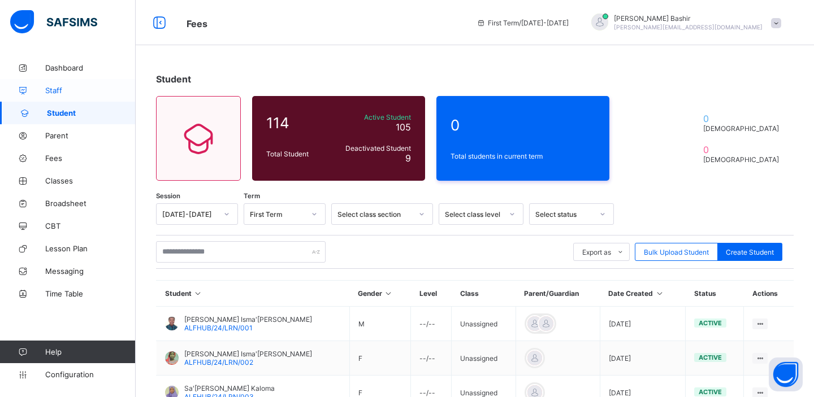
click at [55, 92] on span "Staff" at bounding box center [90, 90] width 90 height 9
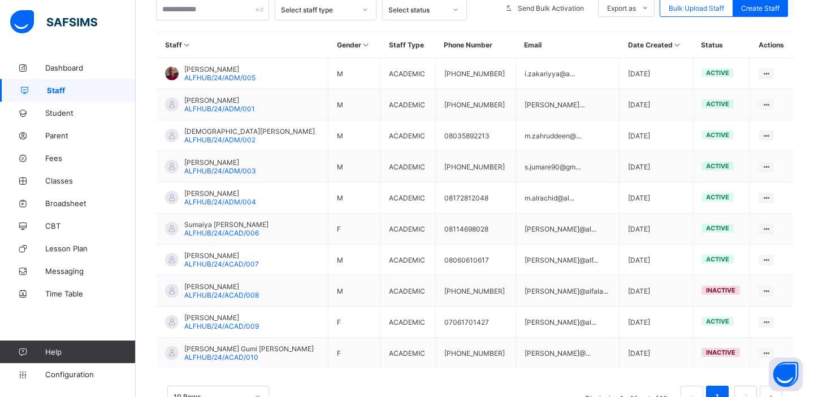
scroll to position [284, 0]
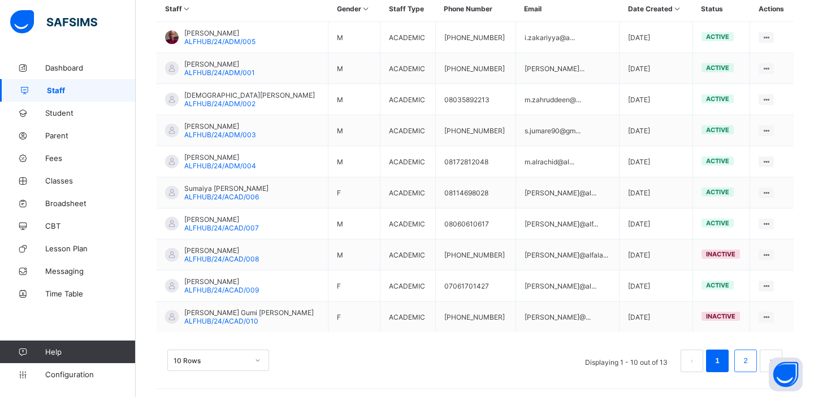
click at [743, 361] on link "2" at bounding box center [745, 361] width 11 height 15
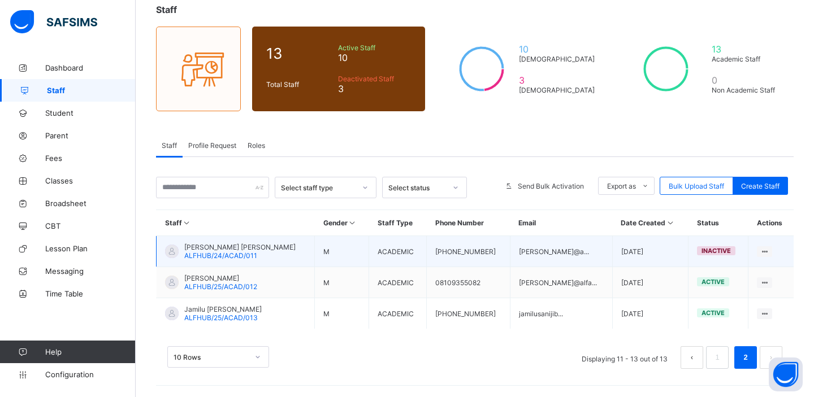
scroll to position [68, 0]
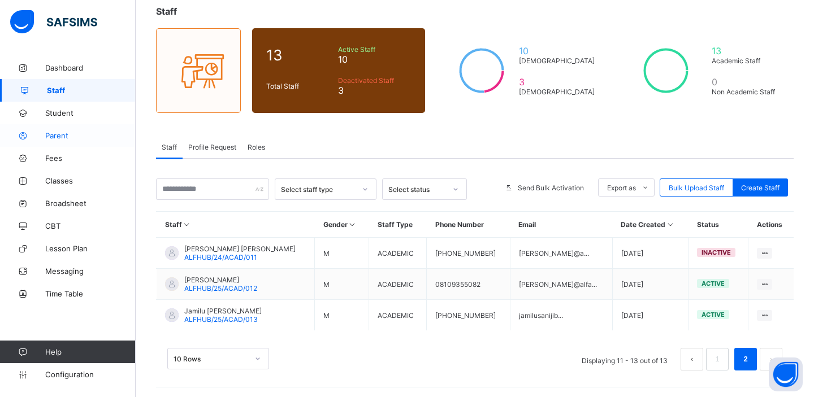
click at [56, 135] on span "Parent" at bounding box center [90, 135] width 90 height 9
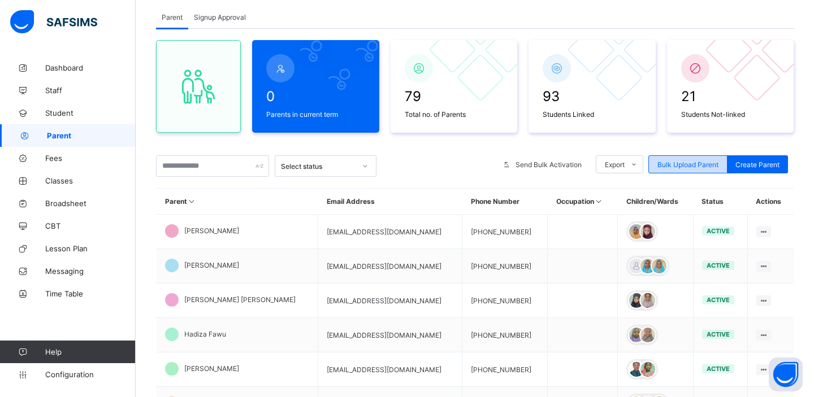
click at [672, 164] on span "Bulk Upload Parent" at bounding box center [687, 164] width 61 height 8
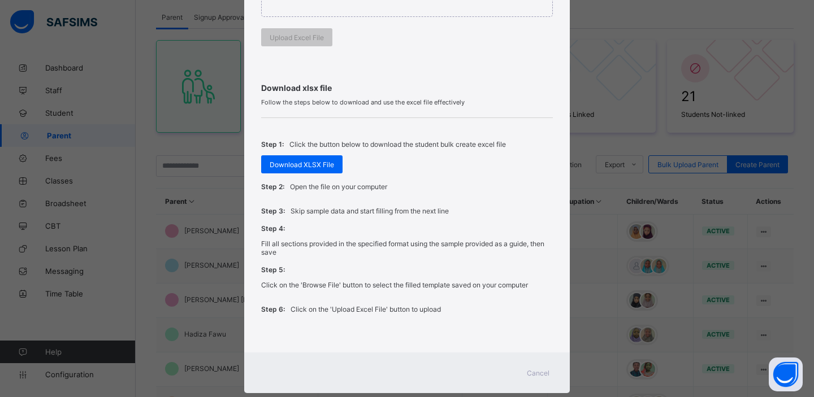
scroll to position [314, 0]
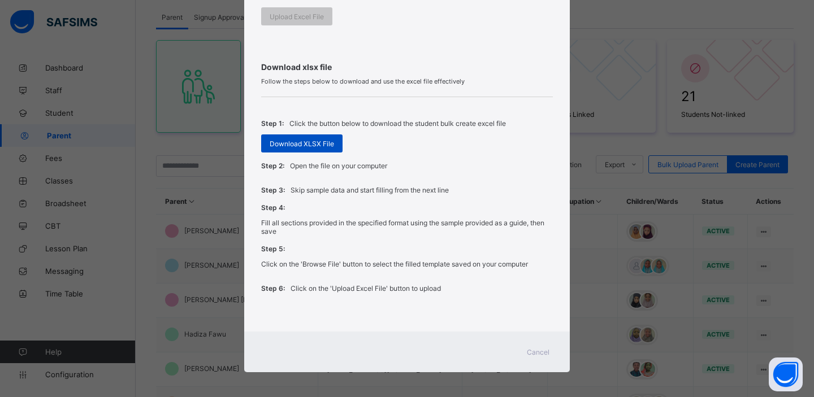
click at [318, 143] on span "Download XLSX File" at bounding box center [301, 144] width 64 height 8
click at [534, 348] on span "Cancel" at bounding box center [538, 352] width 23 height 8
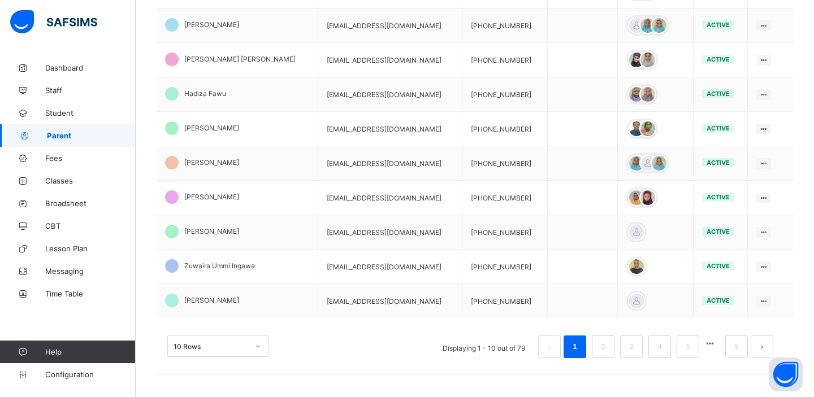
scroll to position [0, 0]
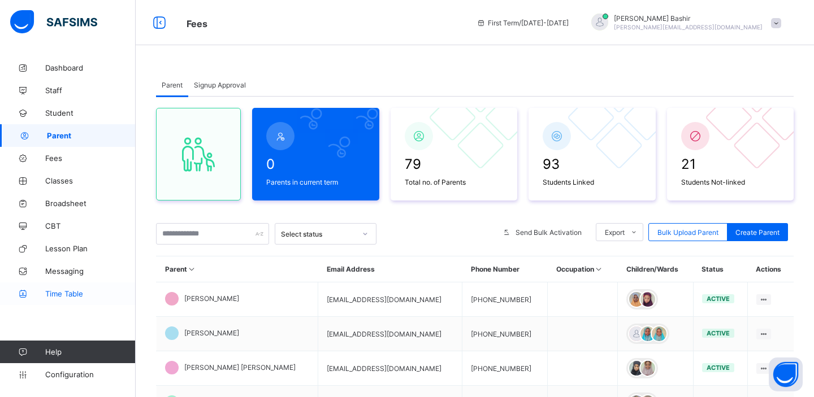
click at [71, 292] on span "Time Table" at bounding box center [90, 293] width 90 height 9
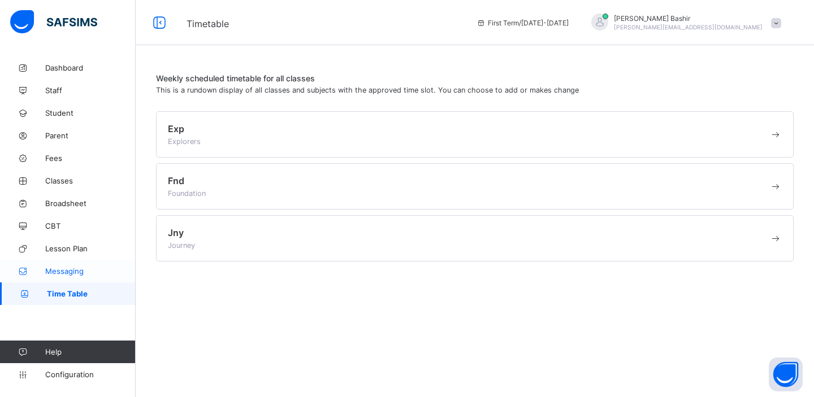
click at [51, 270] on span "Messaging" at bounding box center [90, 271] width 90 height 9
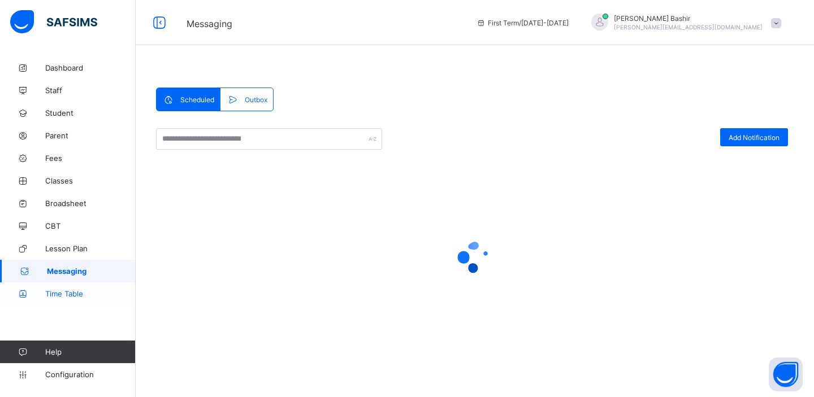
click at [54, 298] on span "Time Table" at bounding box center [90, 293] width 90 height 9
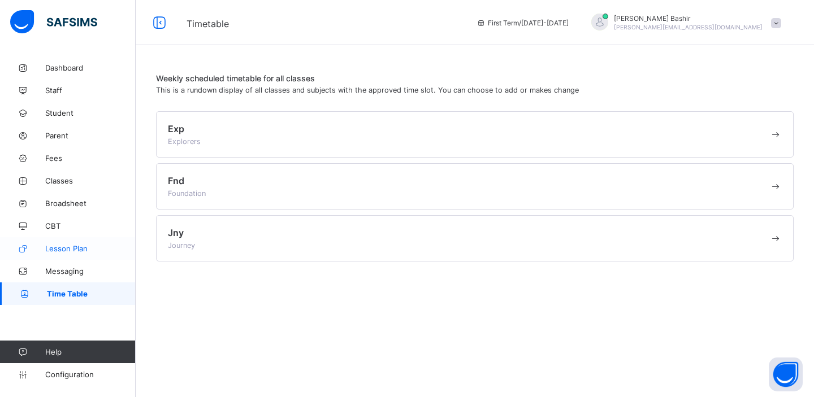
click at [56, 246] on span "Lesson Plan" at bounding box center [90, 248] width 90 height 9
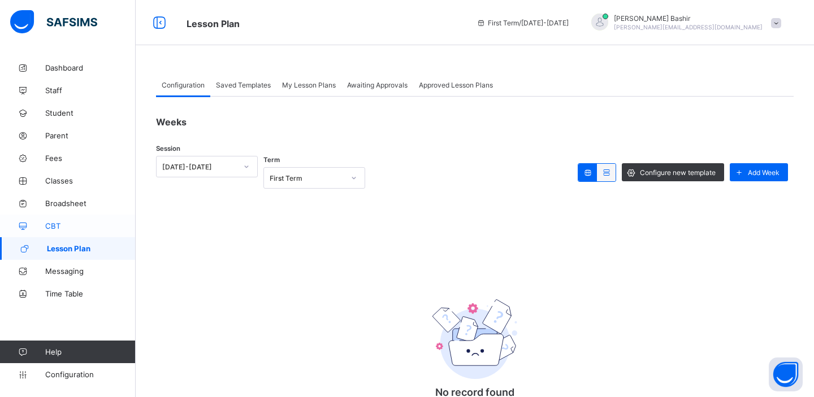
click at [57, 220] on link "CBT" at bounding box center [68, 226] width 136 height 23
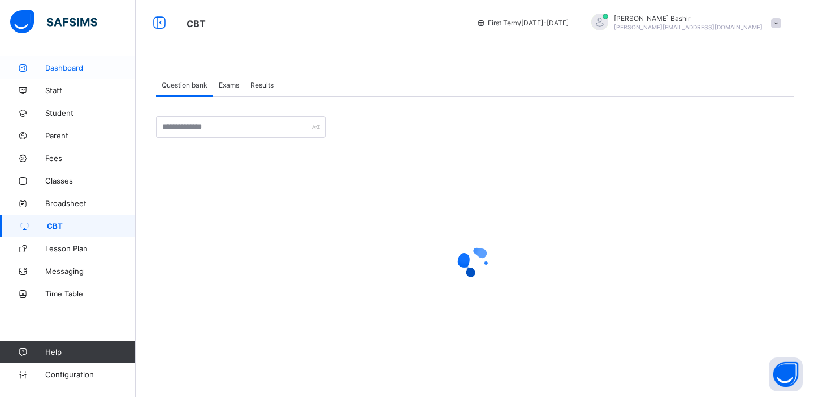
click at [78, 70] on span "Dashboard" at bounding box center [90, 67] width 90 height 9
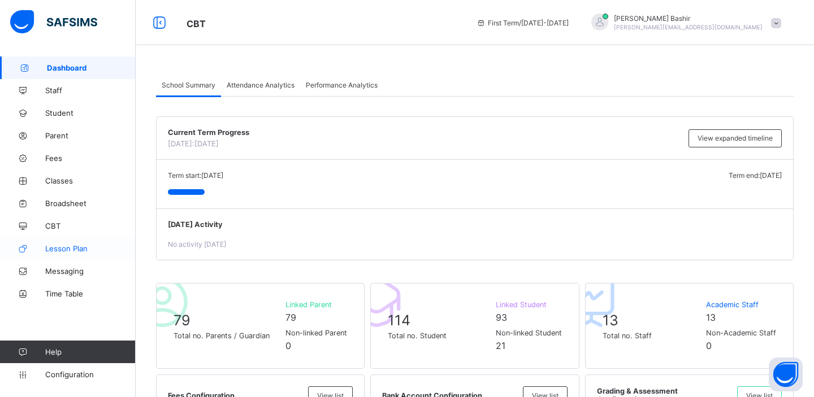
click at [77, 246] on span "Lesson Plan" at bounding box center [90, 248] width 90 height 9
